Goal: Navigation & Orientation: Find specific page/section

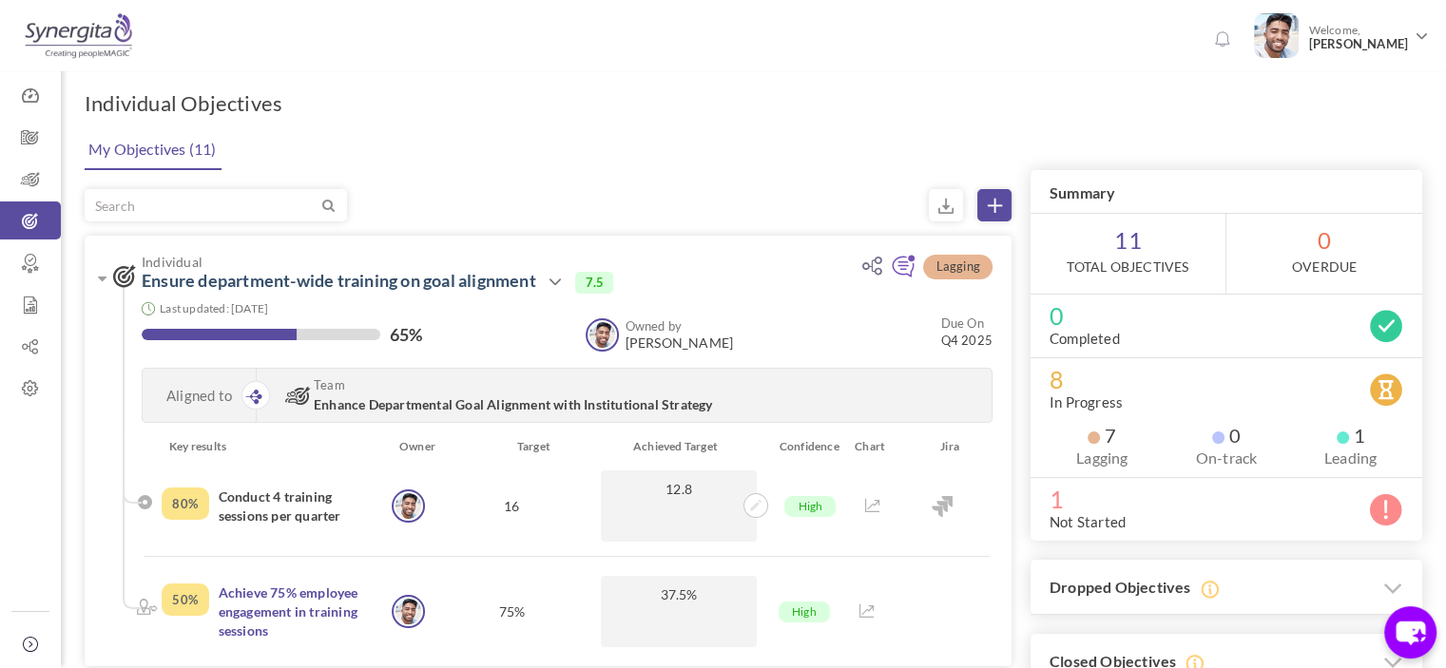
click at [30, 645] on icon at bounding box center [34, 644] width 23 height 15
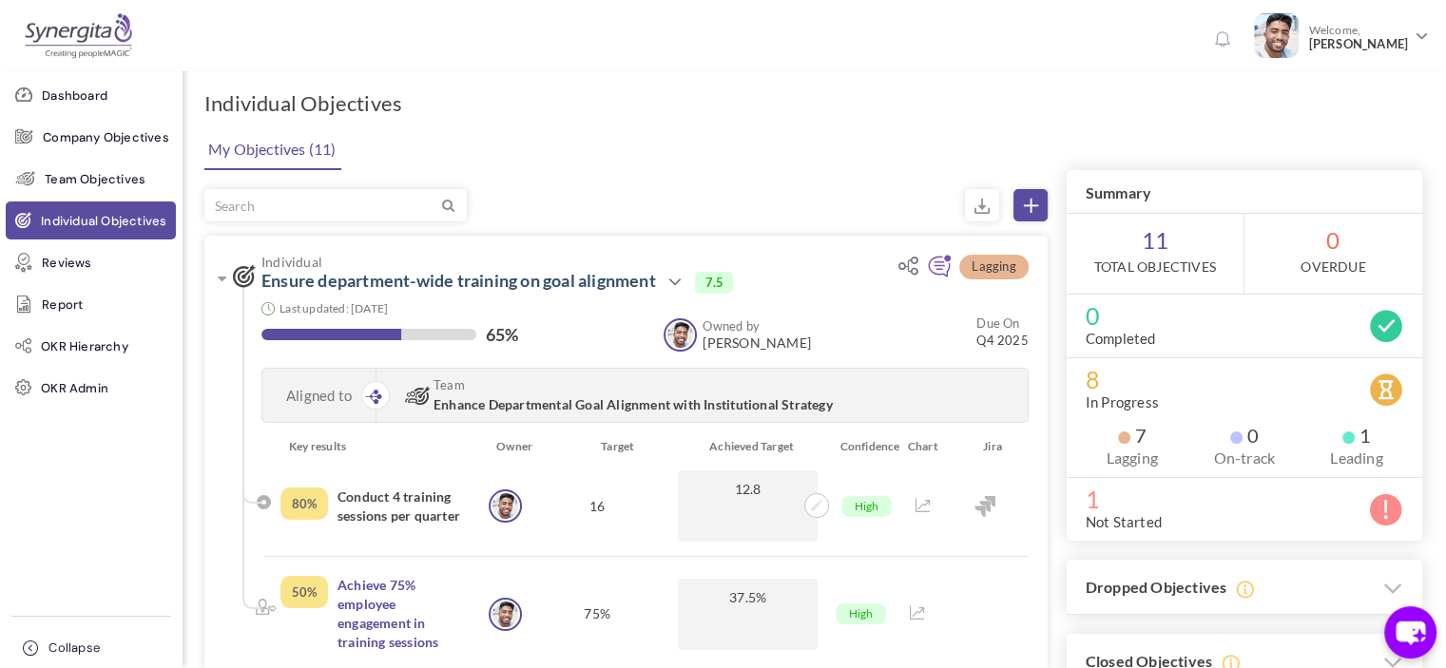
click at [30, 645] on icon at bounding box center [34, 648] width 23 height 15
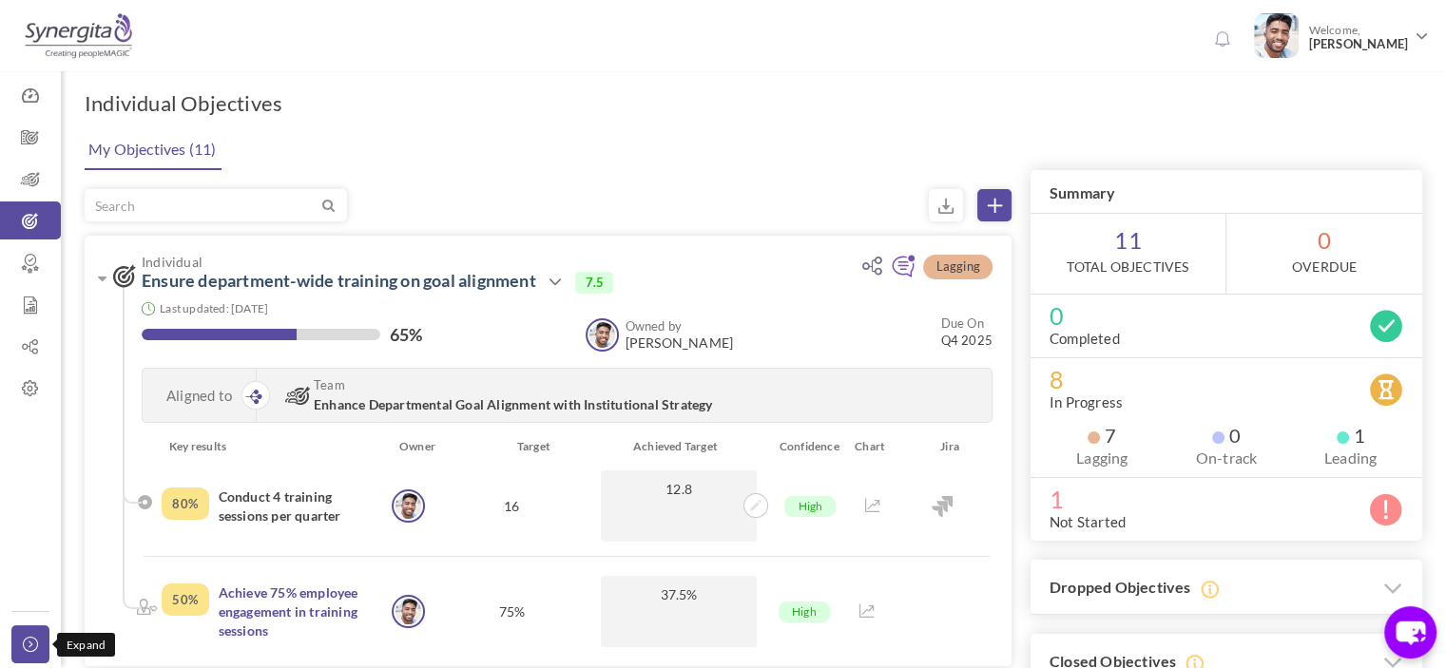
click at [29, 646] on icon at bounding box center [34, 644] width 23 height 15
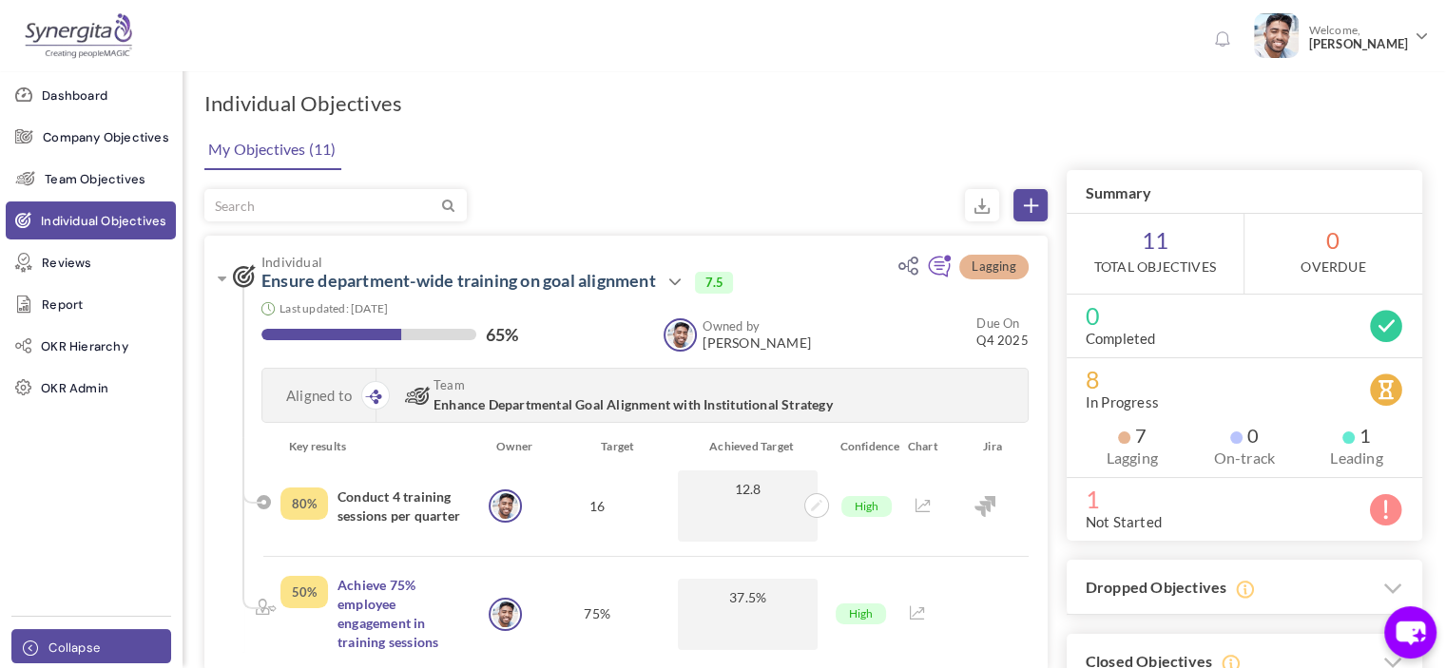
click at [29, 646] on icon at bounding box center [34, 648] width 23 height 15
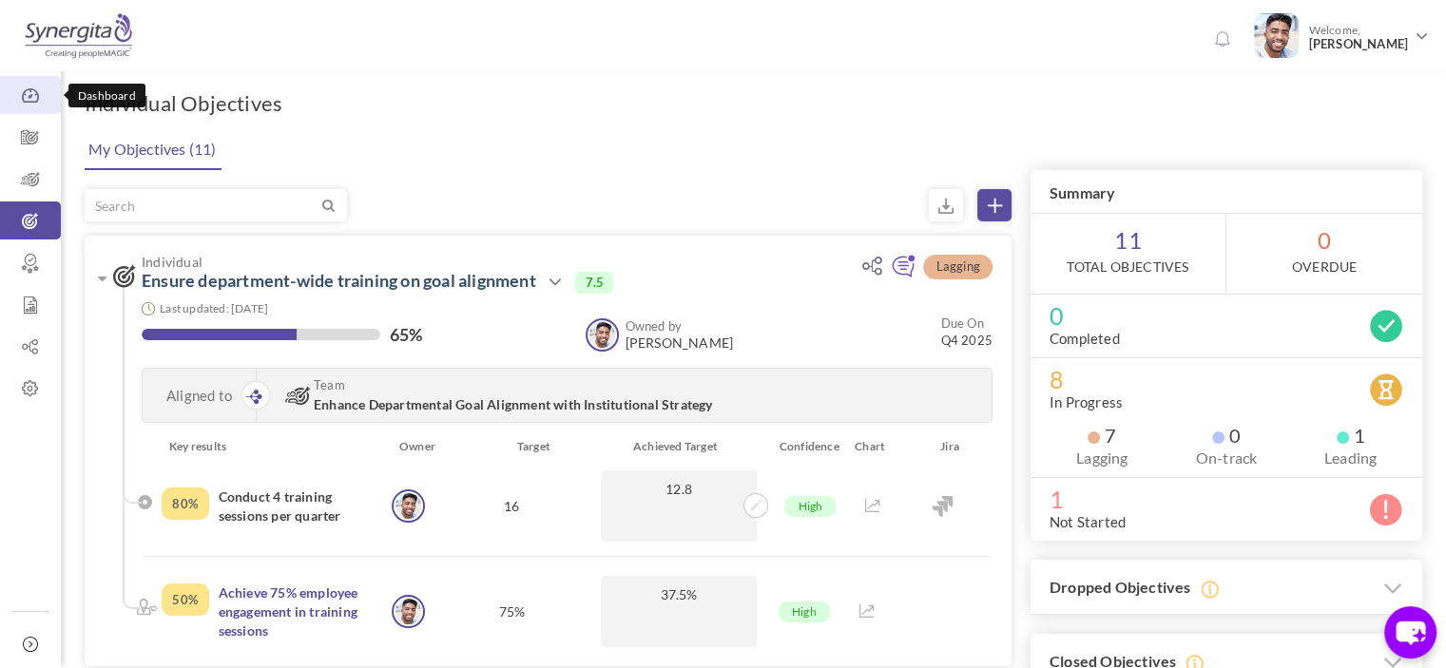
click at [37, 104] on icon at bounding box center [30, 96] width 61 height 19
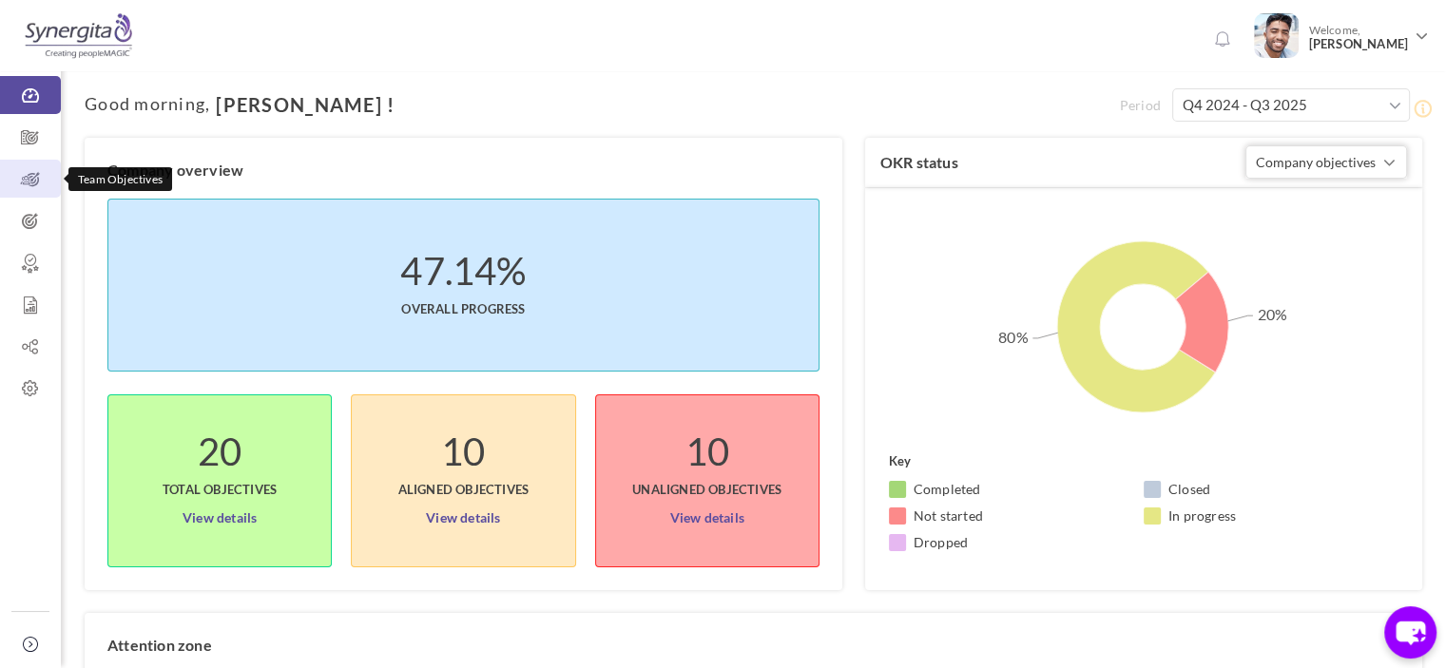
click at [19, 177] on icon at bounding box center [30, 179] width 61 height 19
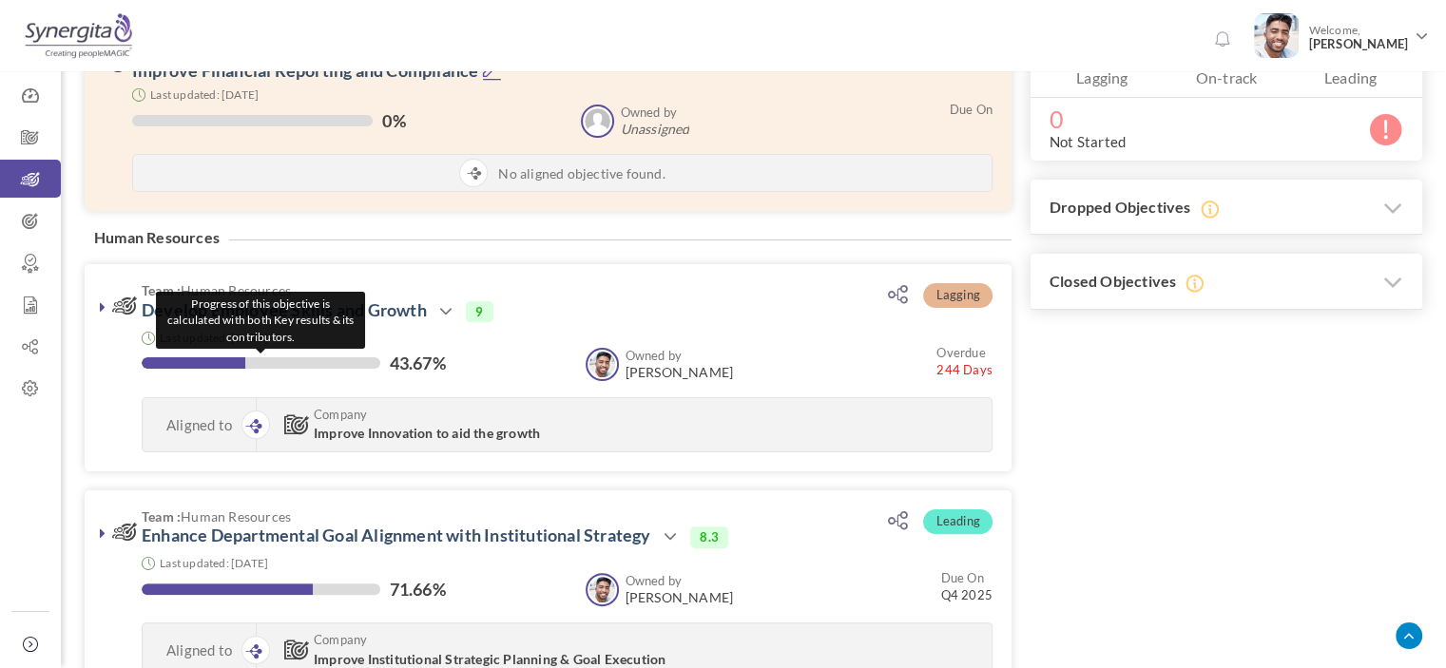
scroll to position [440, 0]
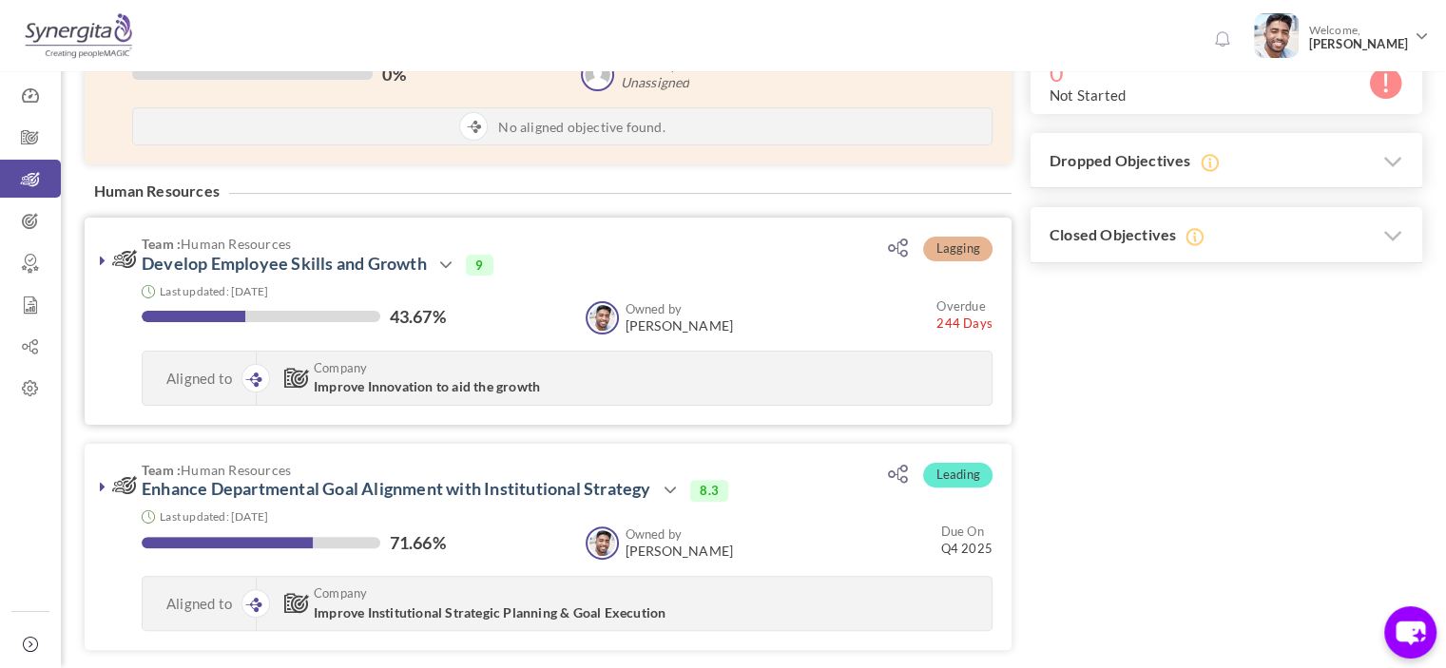
click at [100, 256] on icon at bounding box center [103, 260] width 6 height 15
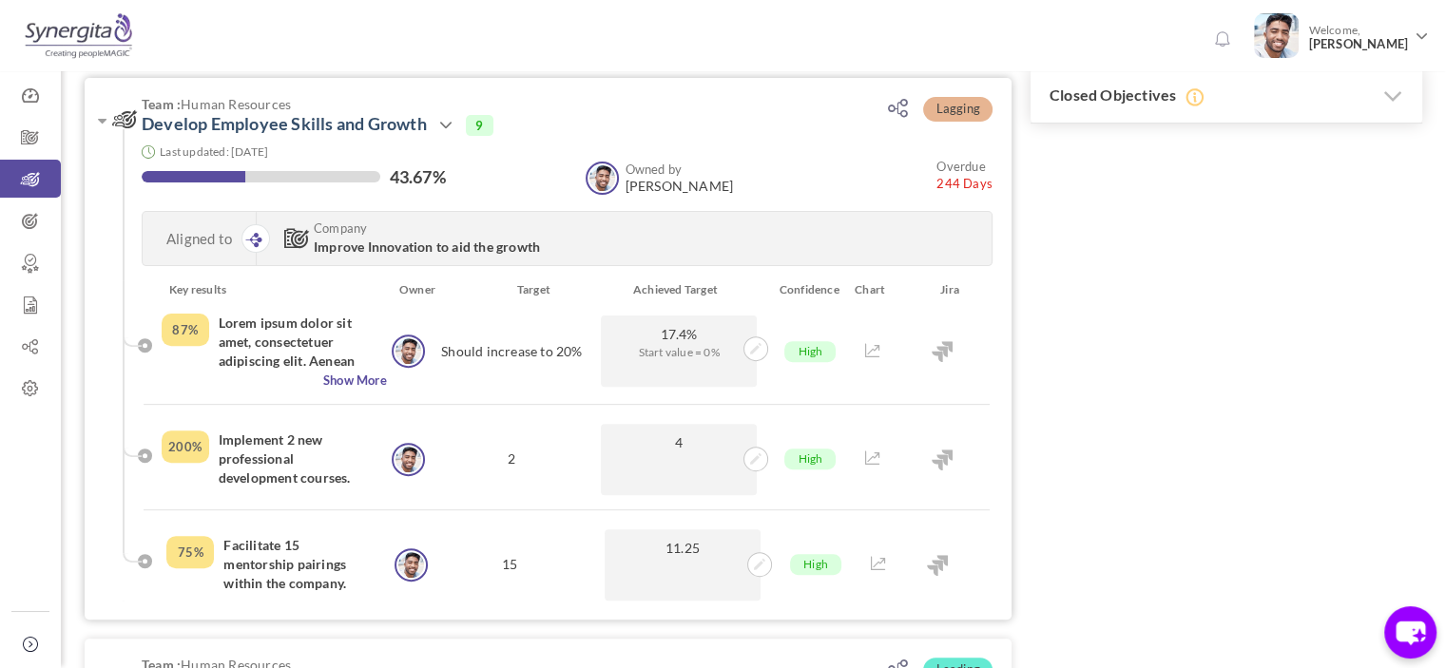
scroll to position [582, 0]
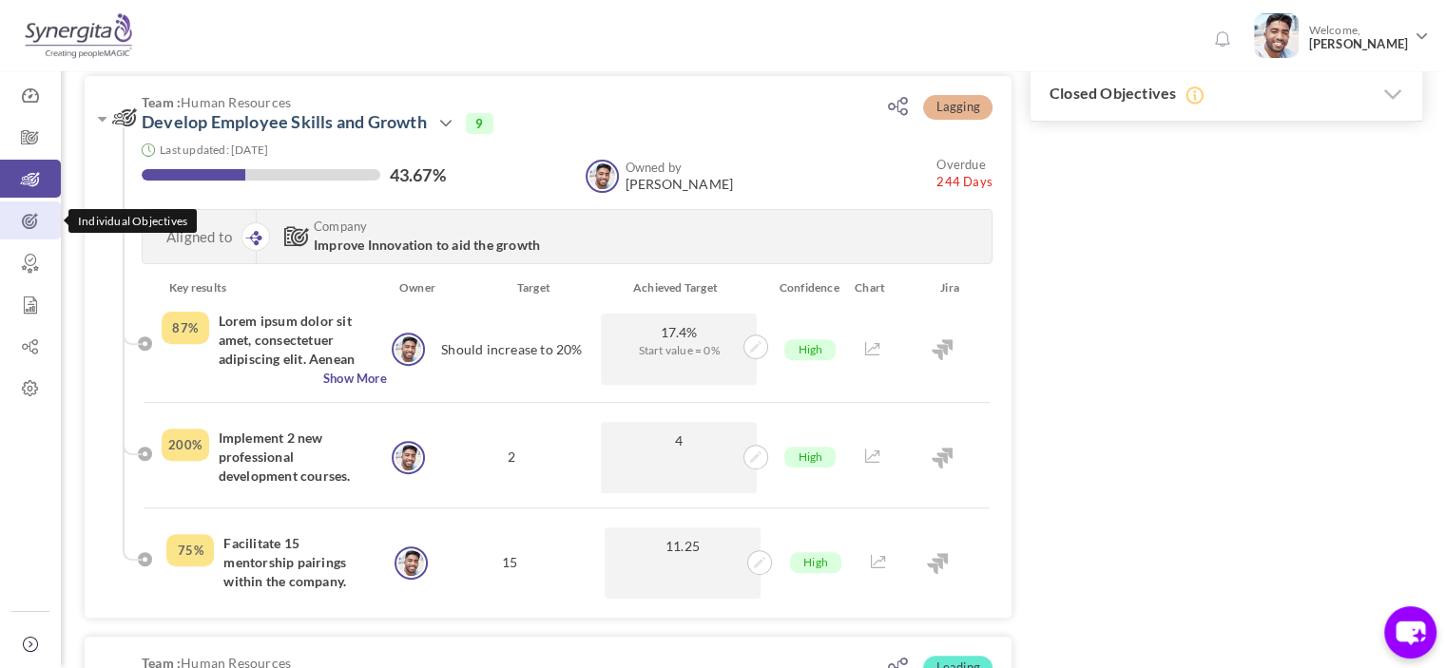
click at [17, 220] on icon at bounding box center [30, 221] width 61 height 19
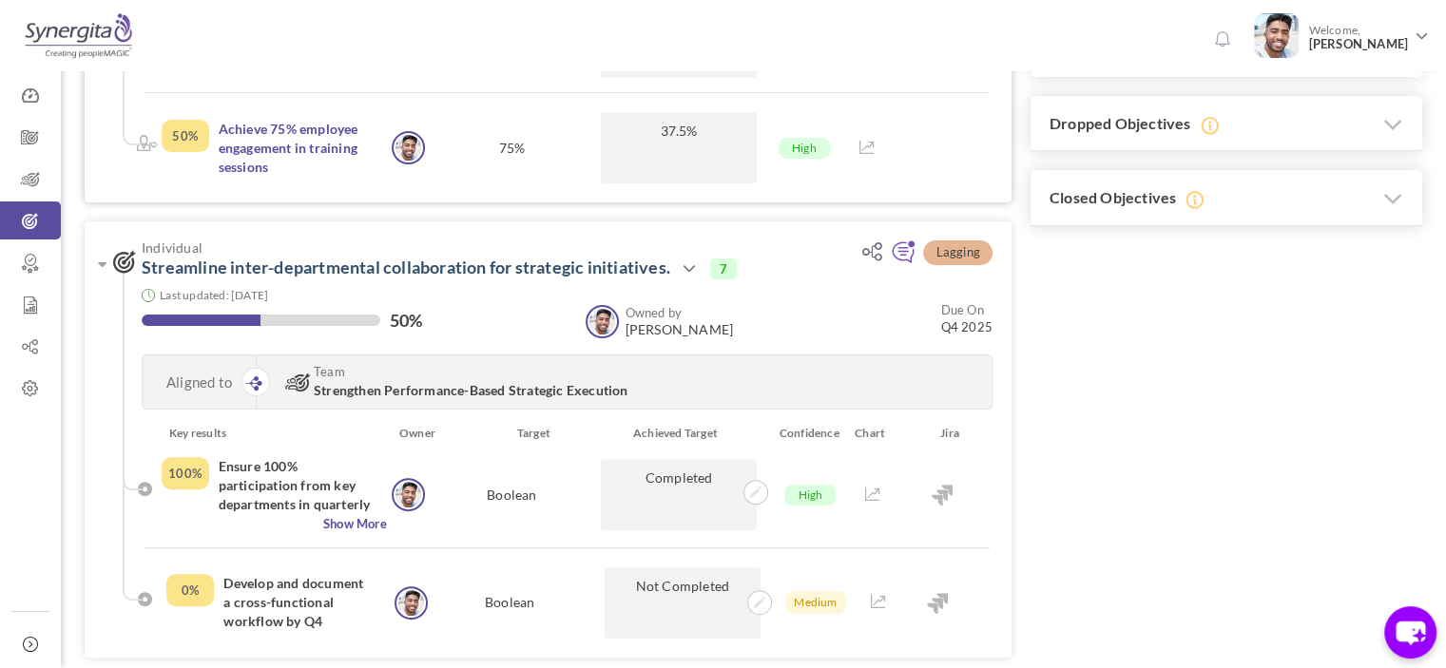
scroll to position [468, 0]
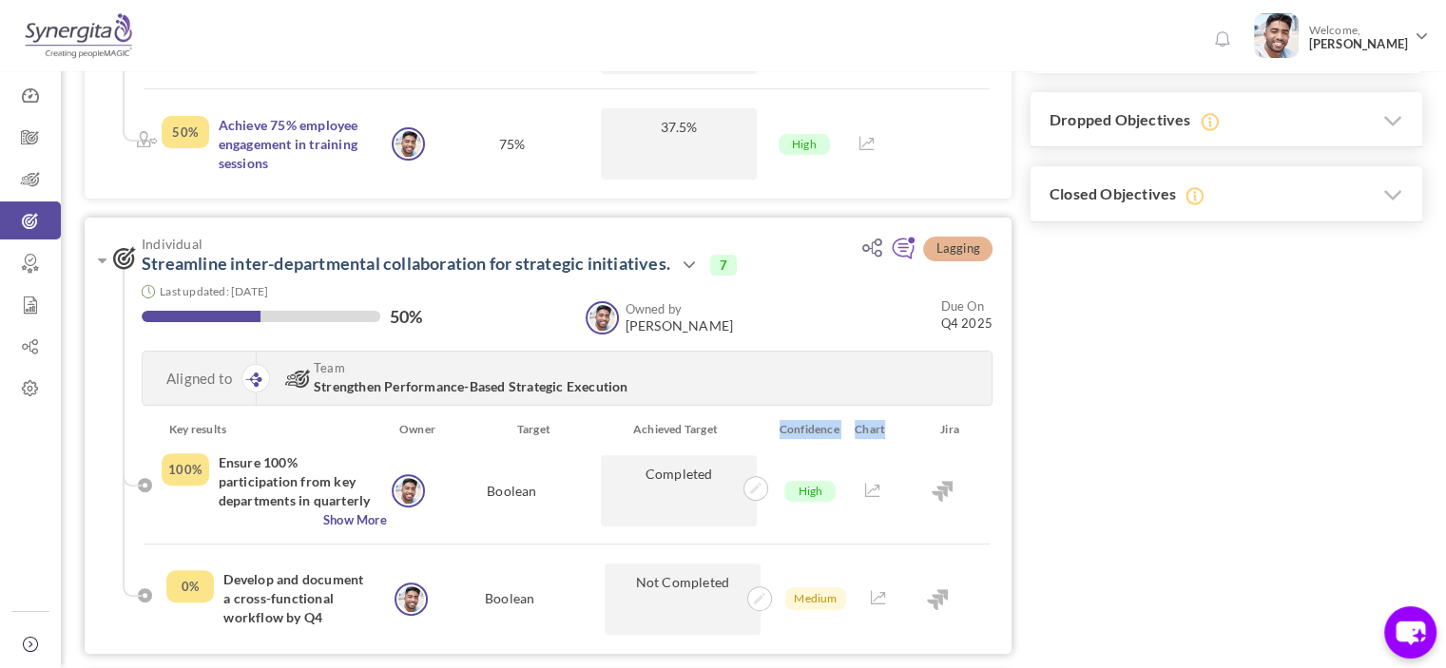
drag, startPoint x: 782, startPoint y: 440, endPoint x: 901, endPoint y: 442, distance: 118.9
click at [901, 442] on li "Key results Owner Target Achieved Target Confidence Chart Jira" at bounding box center [567, 436] width 846 height 33
drag, startPoint x: 901, startPoint y: 442, endPoint x: 745, endPoint y: 402, distance: 160.9
click at [745, 402] on div "Lagging Individual Streamline inter-departmental collaboration for strategic in…" at bounding box center [548, 435] width 927 height 435
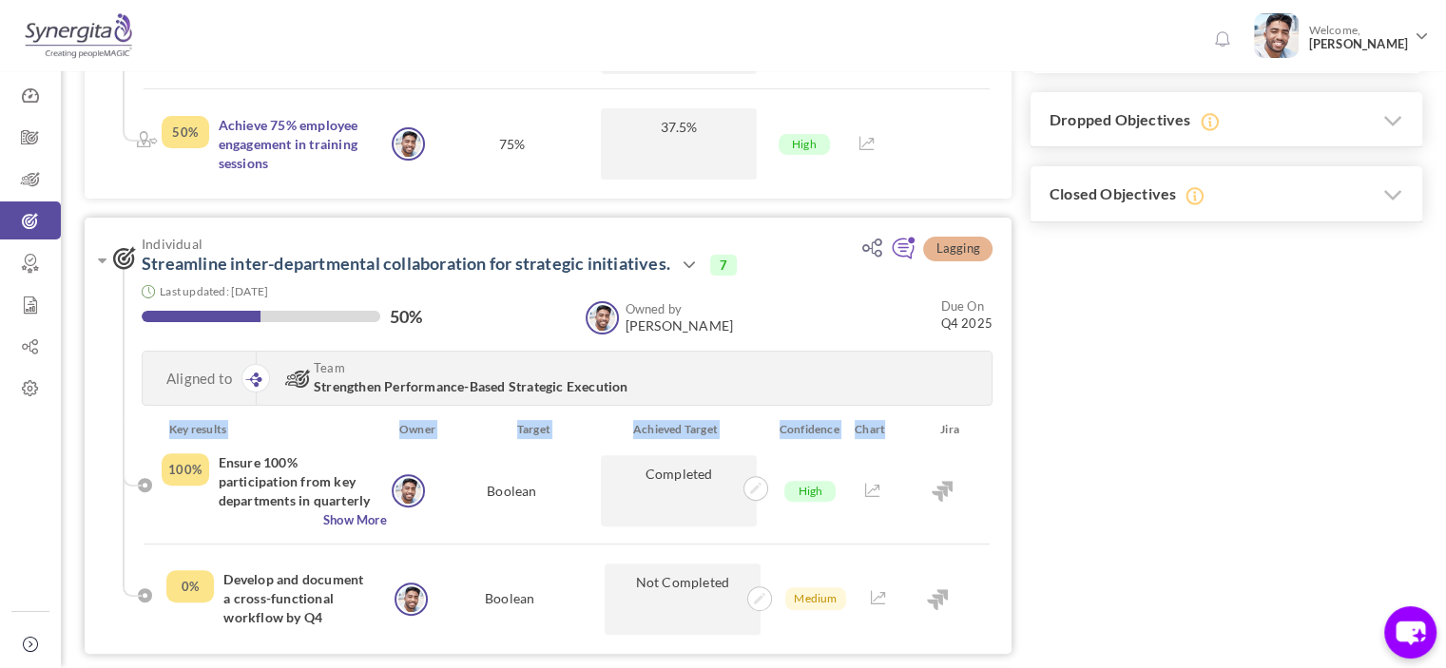
click at [769, 436] on div "Confidence" at bounding box center [805, 429] width 80 height 19
click at [215, 275] on h3 "Individual Streamline inter-departmental collaboration for strategic initiative…" at bounding box center [472, 256] width 718 height 39
click at [247, 274] on h3 "Individual Streamline inter-departmental collaboration for strategic initiative…" at bounding box center [472, 256] width 718 height 39
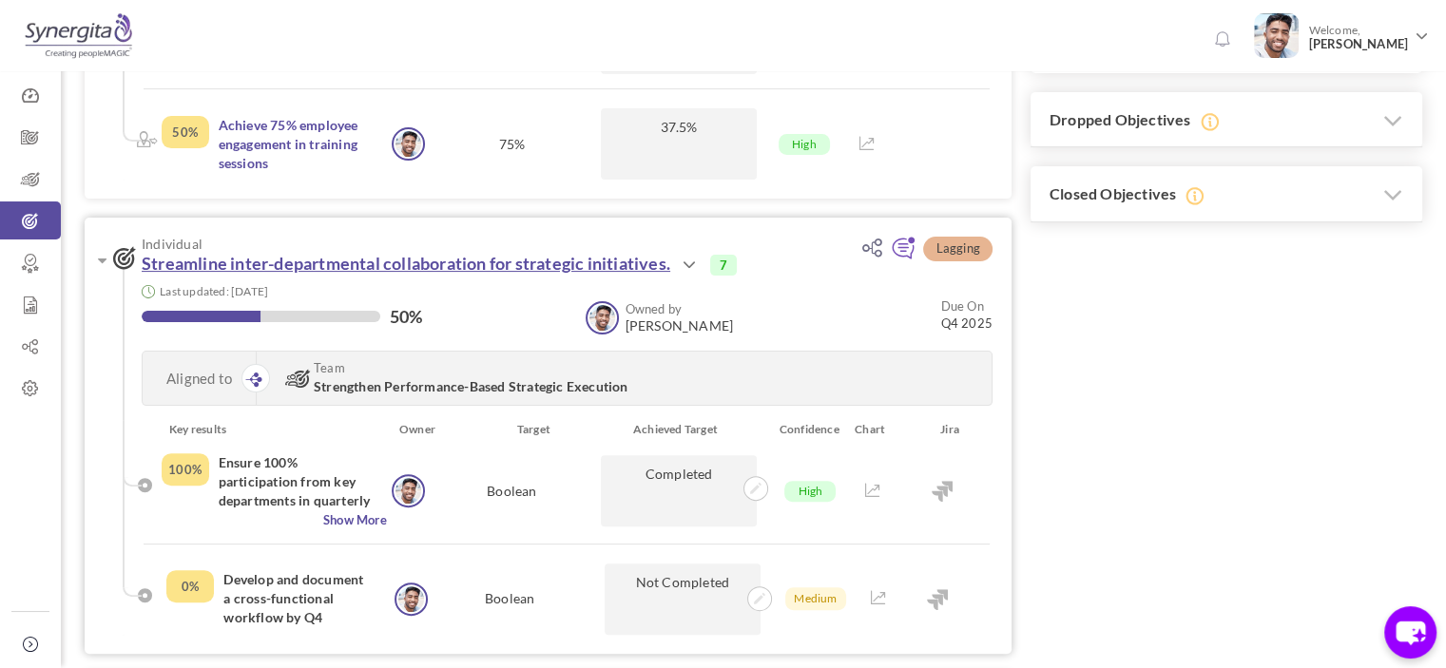
click at [283, 262] on link "Streamline inter-departmental collaboration for strategic initiatives." at bounding box center [406, 263] width 529 height 21
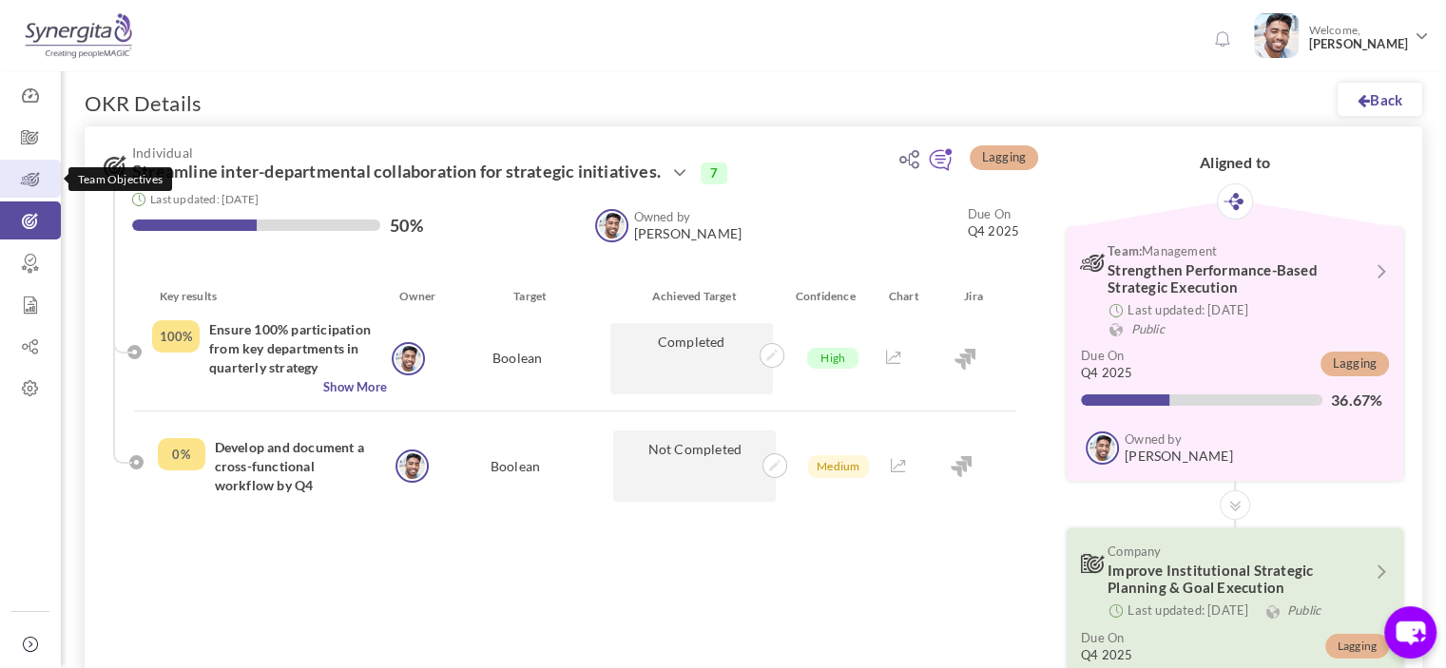
click at [32, 173] on icon at bounding box center [30, 179] width 61 height 19
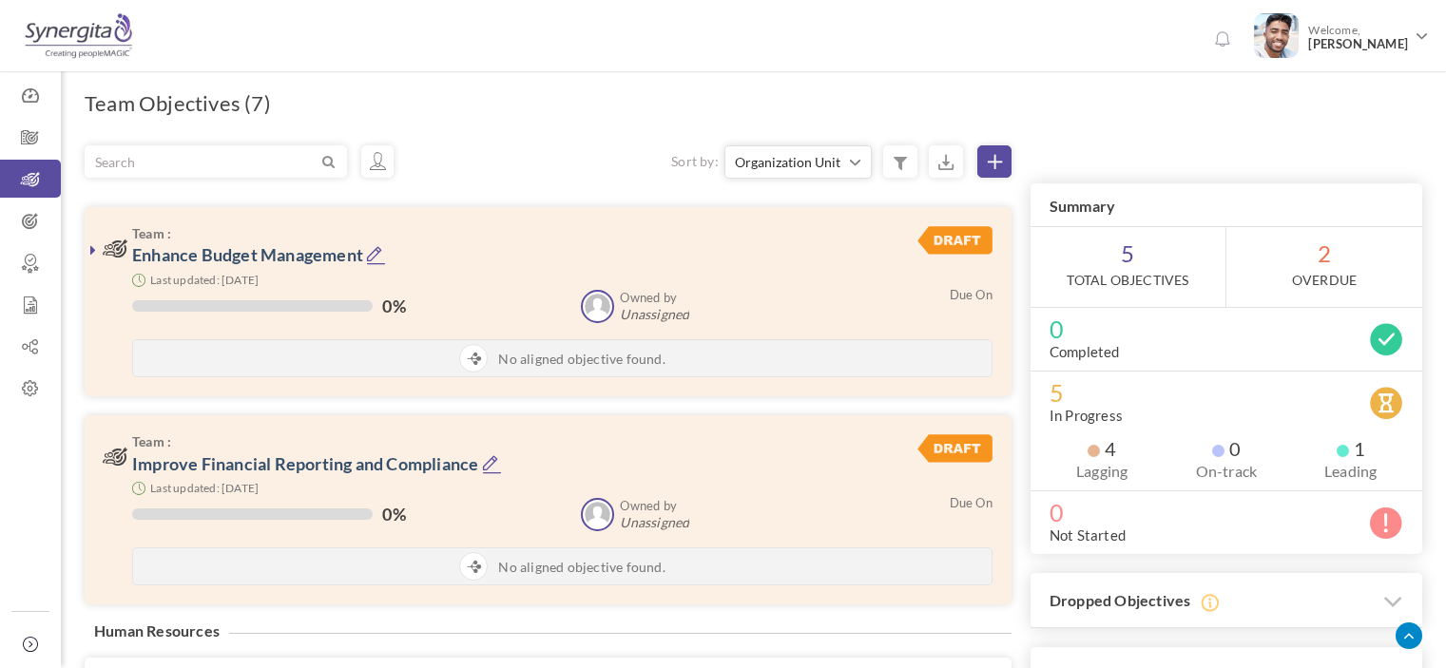
scroll to position [624, 0]
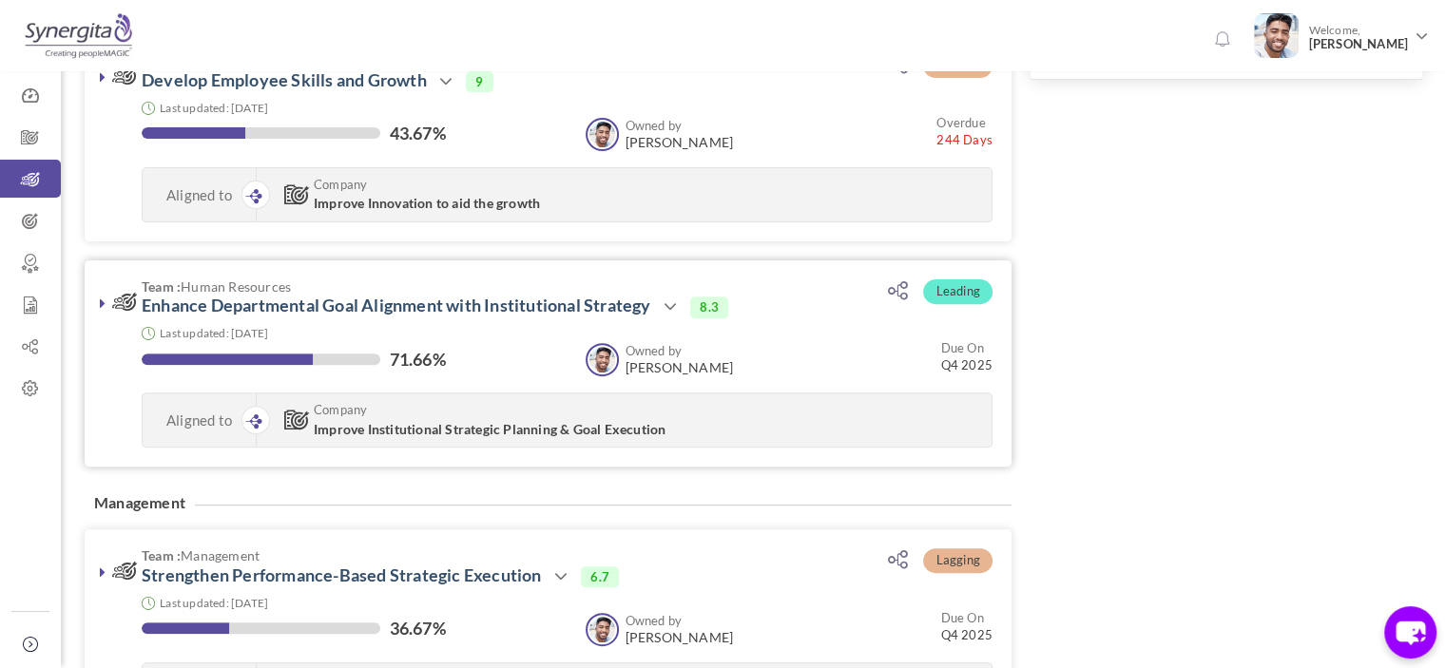
click at [107, 294] on link at bounding box center [102, 303] width 19 height 19
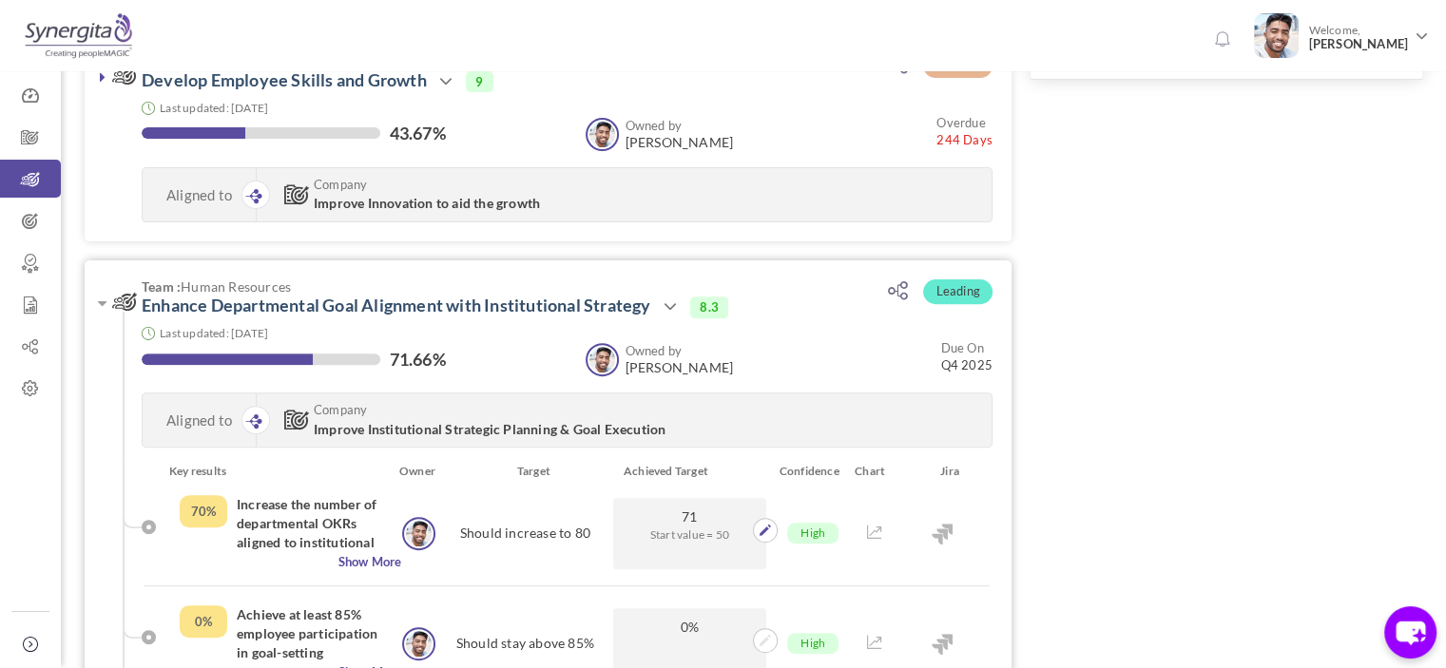
scroll to position [681, 0]
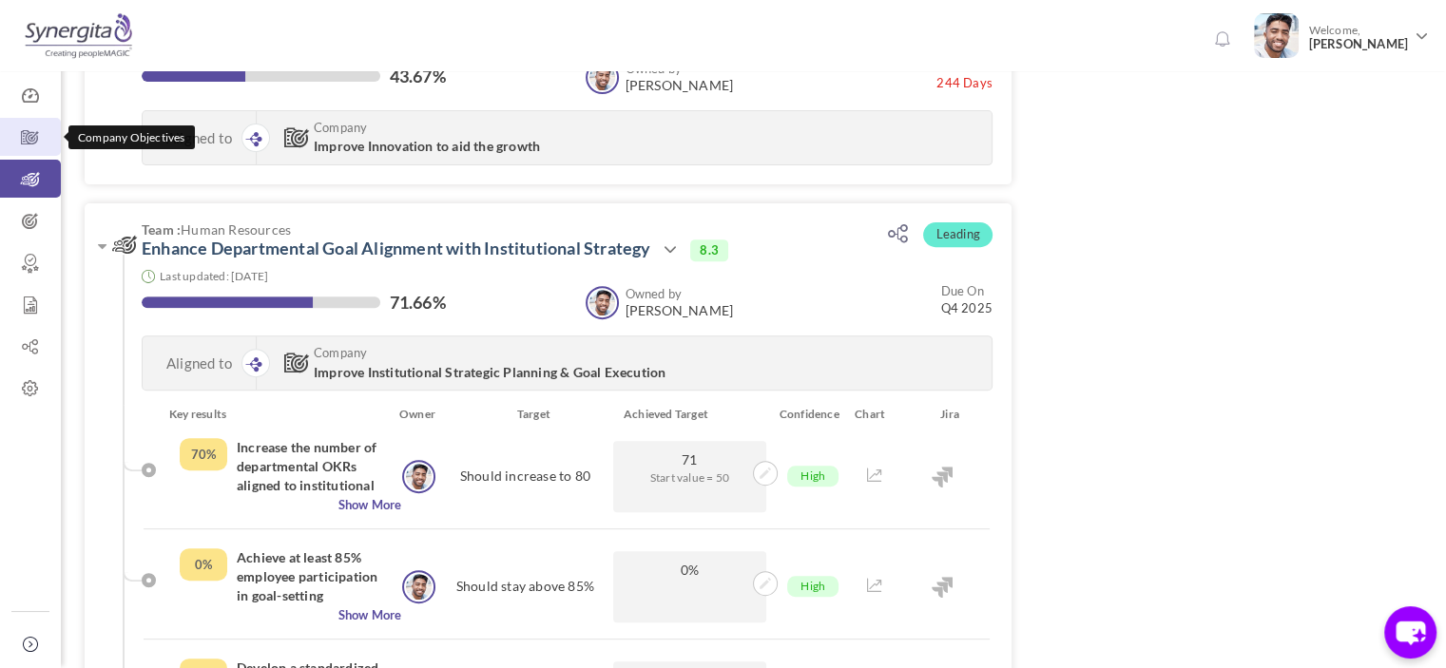
click at [38, 122] on link "Company Objectives" at bounding box center [30, 137] width 61 height 38
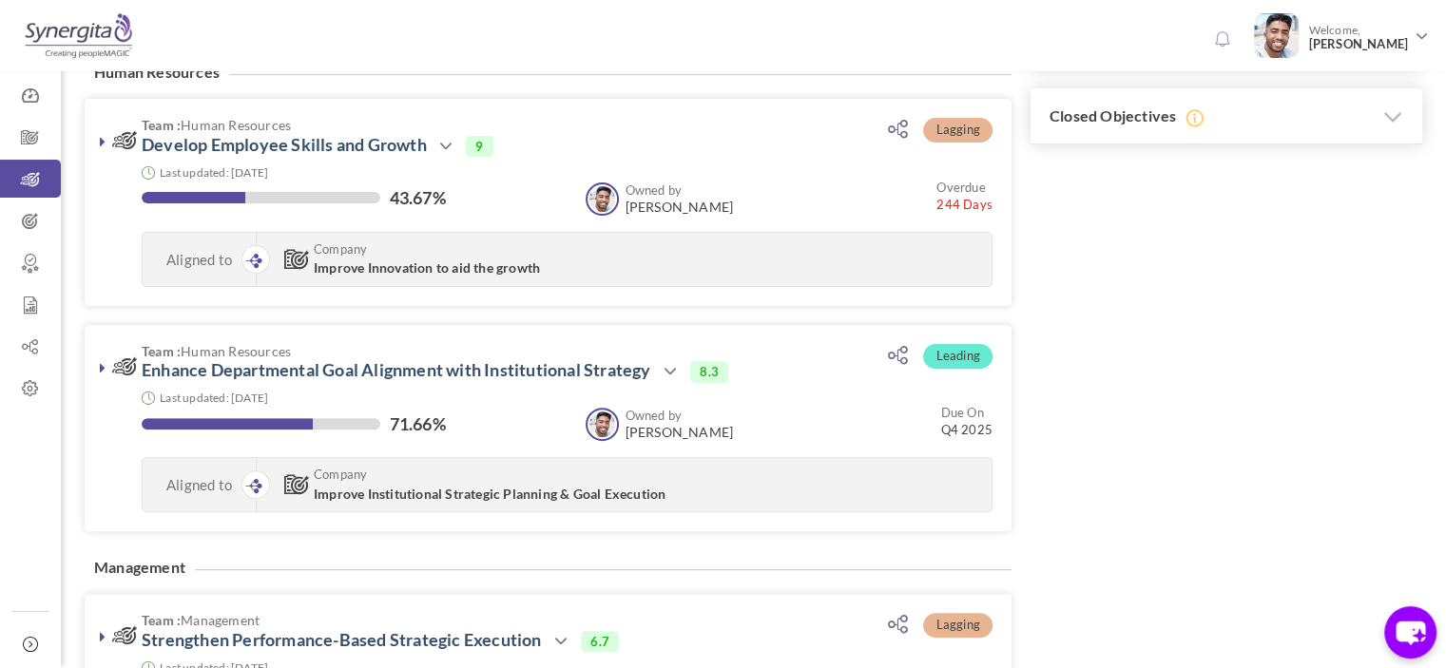
scroll to position [561, 0]
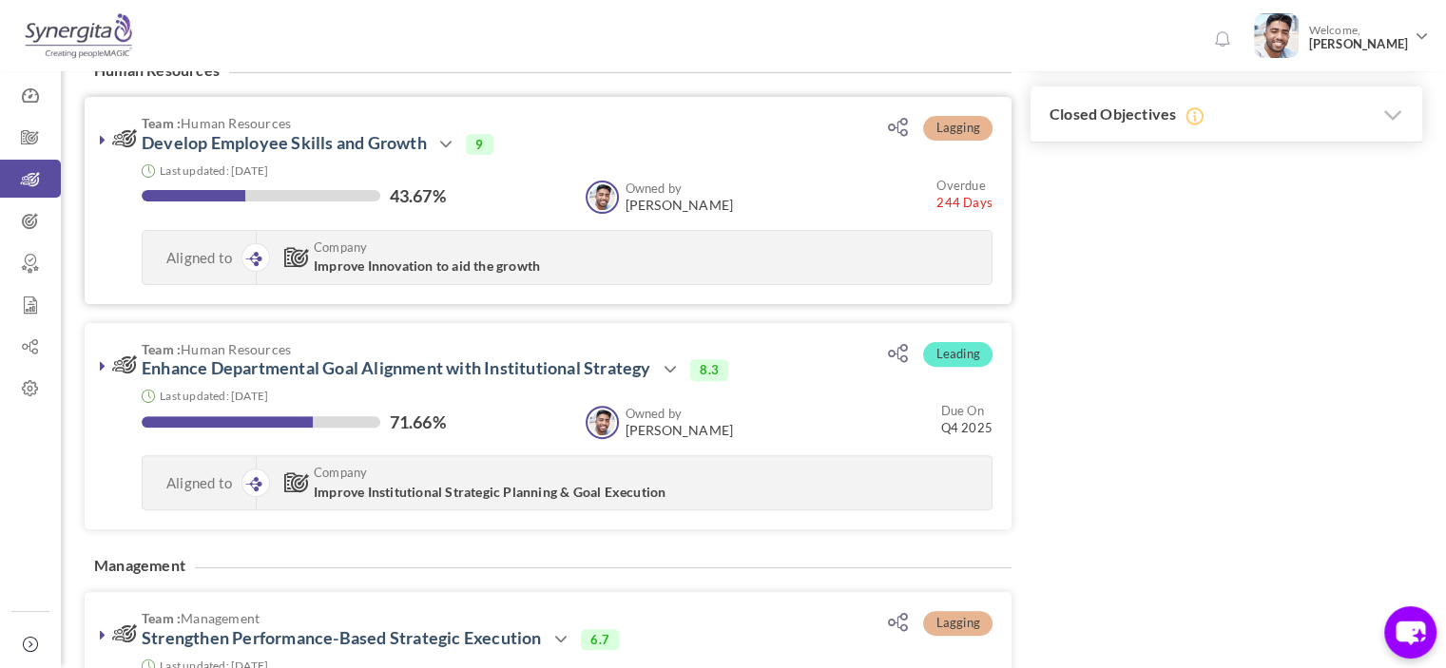
click at [100, 136] on icon at bounding box center [103, 139] width 6 height 15
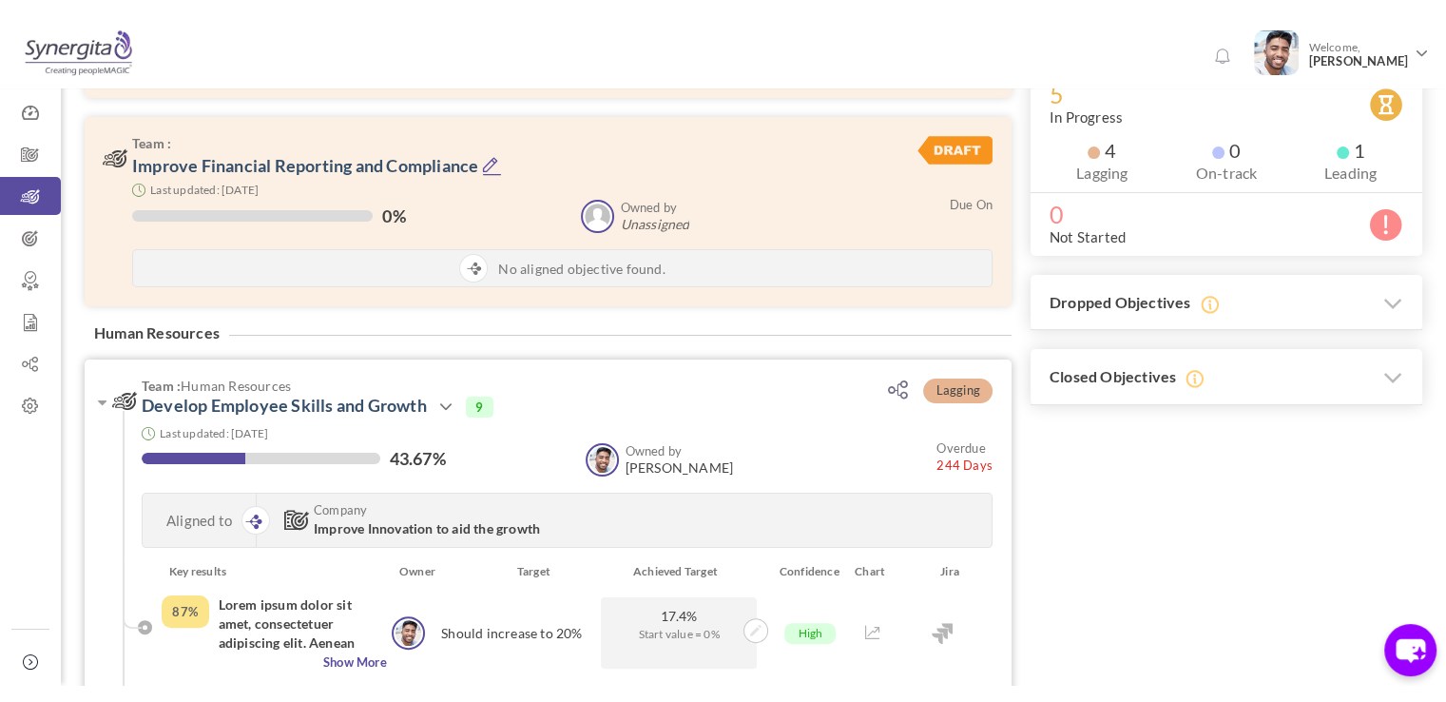
scroll to position [316, 0]
